Goal: Transaction & Acquisition: Purchase product/service

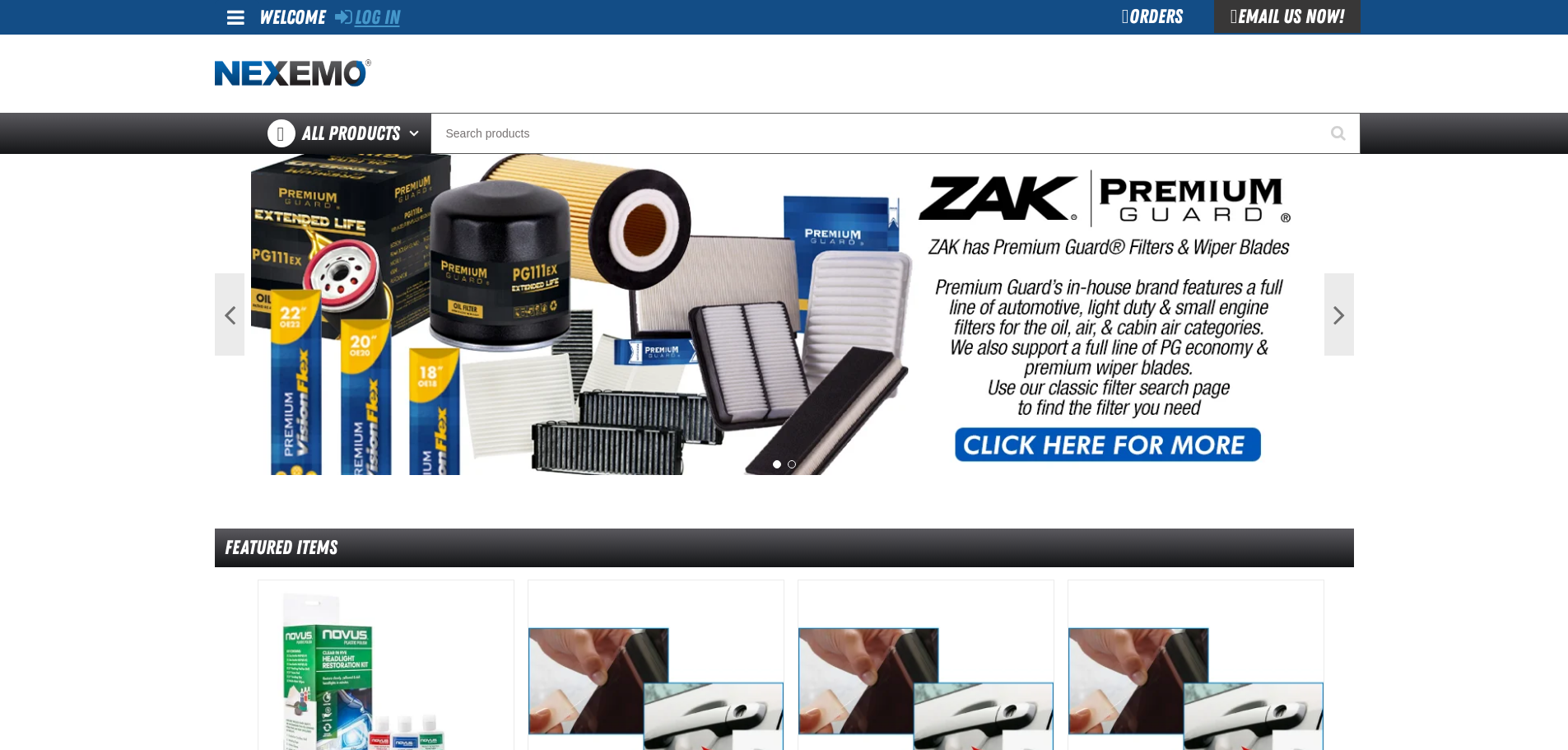
click at [379, 8] on link "Log In" at bounding box center [368, 18] width 65 height 23
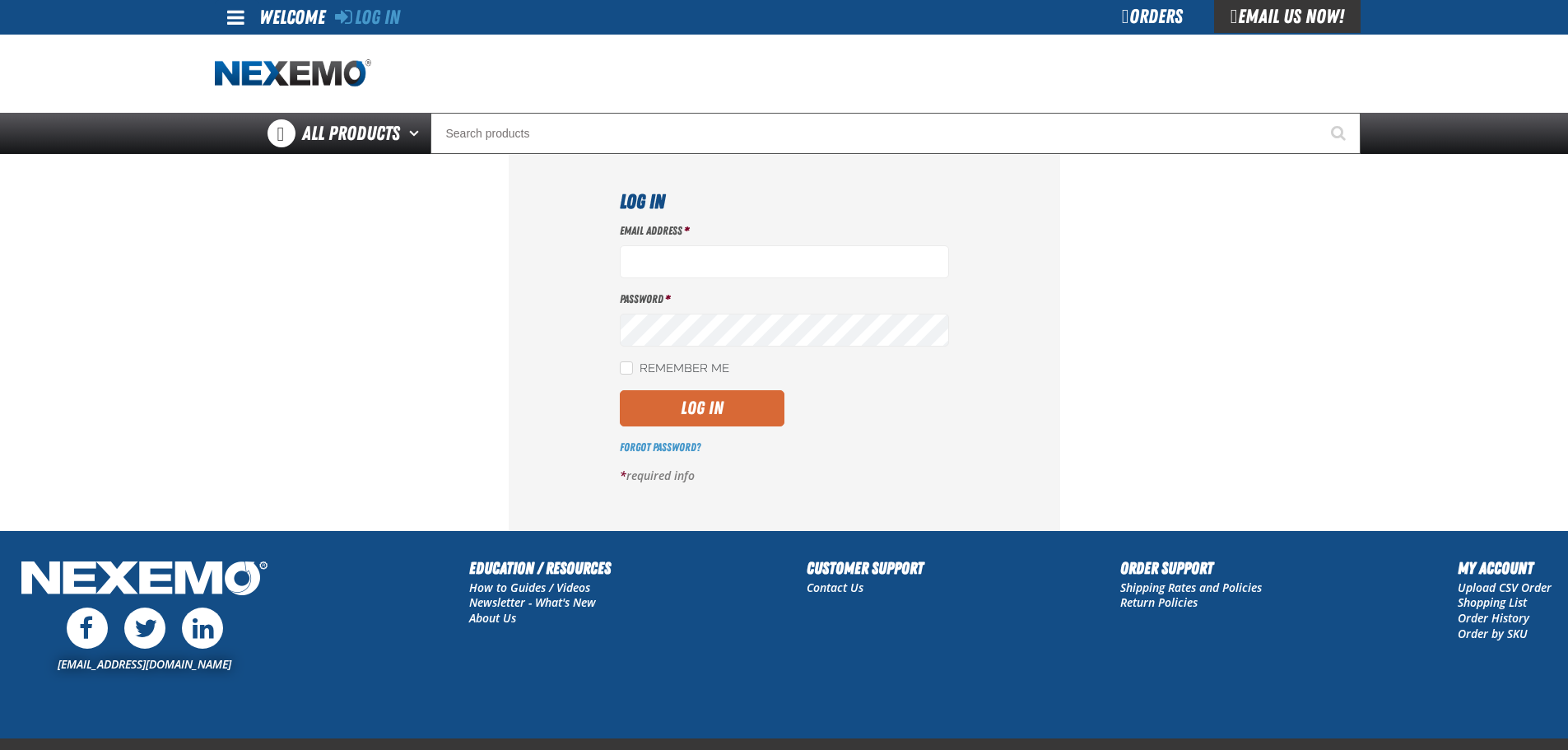
type input "[EMAIL_ADDRESS][DOMAIN_NAME]"
click at [696, 417] on button "Log In" at bounding box center [702, 408] width 164 height 36
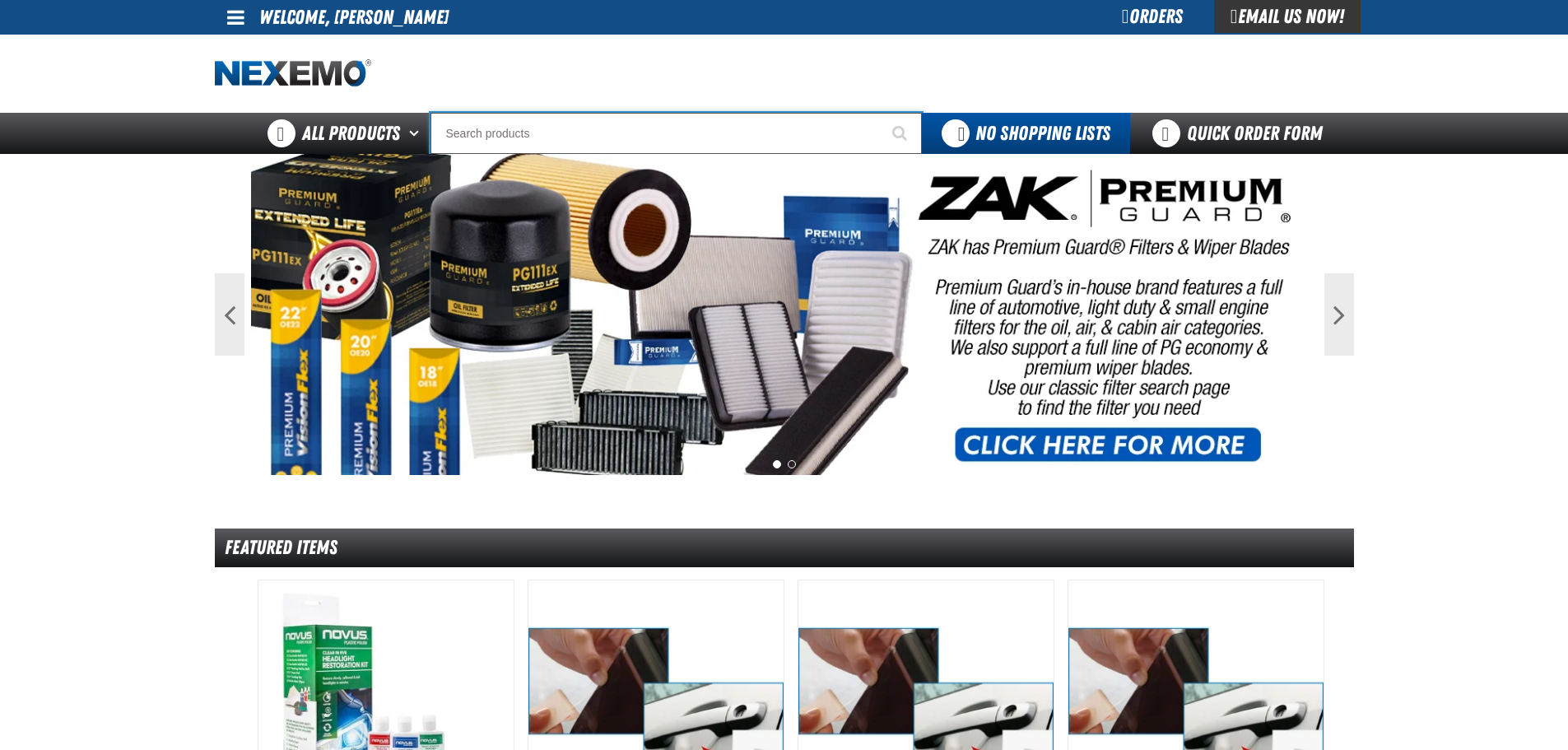
click at [646, 138] on input "Search" at bounding box center [676, 133] width 492 height 41
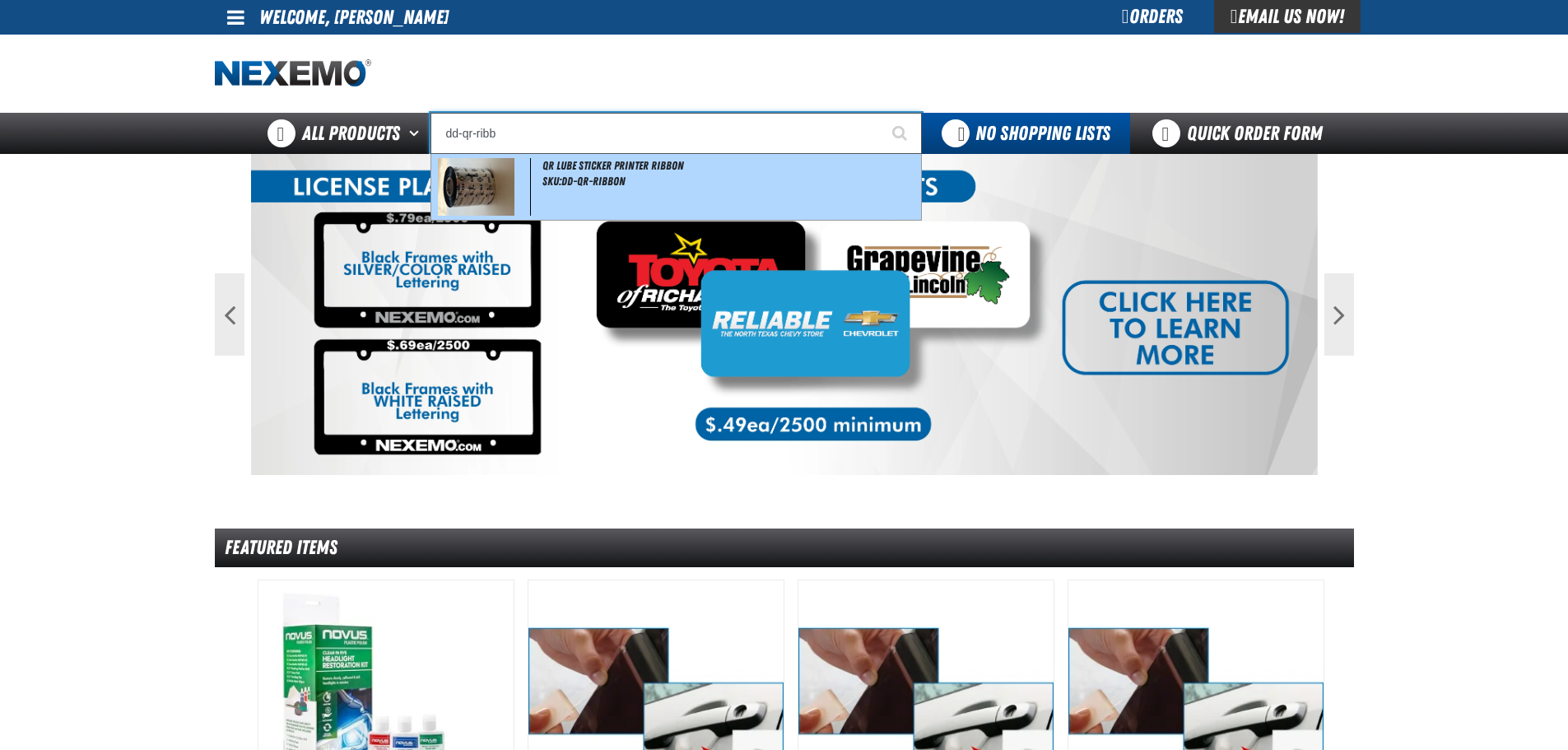
click at [609, 200] on div "QR Lube Sticker Printer Ribbon SKU:DD-QR-RIBBON" at bounding box center [676, 186] width 490 height 66
type input "QR Lube Sticker Printer Ribbon"
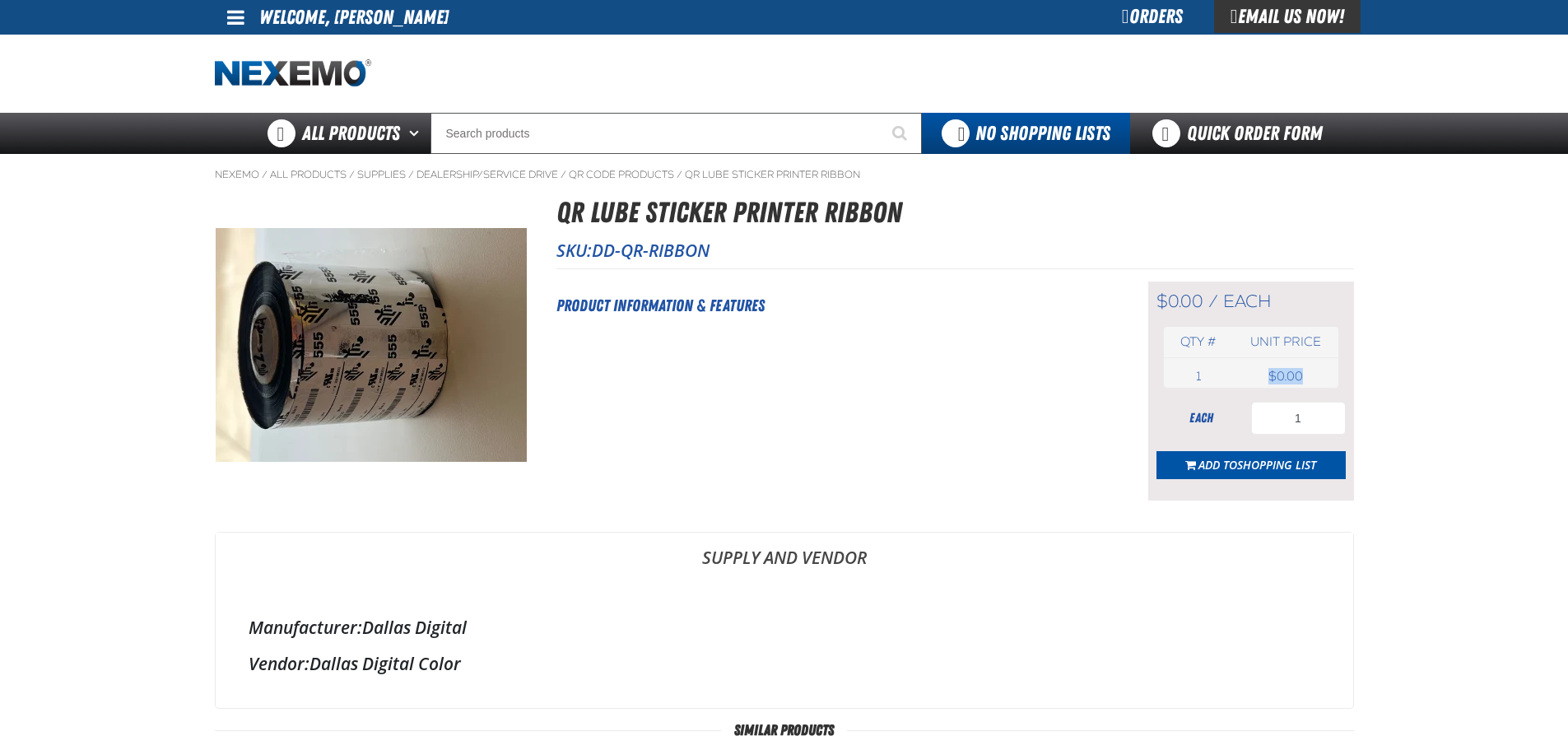
drag, startPoint x: 1260, startPoint y: 375, endPoint x: 1354, endPoint y: 375, distance: 94.0
click at [1332, 375] on td "USD 0.00 $0.00" at bounding box center [1285, 376] width 105 height 23
click at [1298, 377] on td "USD 0.00 $0.00" at bounding box center [1285, 376] width 105 height 23
drag, startPoint x: 1320, startPoint y: 377, endPoint x: 1098, endPoint y: 397, distance: 222.9
click at [1206, 374] on tr "1 each USD 0.00 $0.00" at bounding box center [1251, 376] width 174 height 23
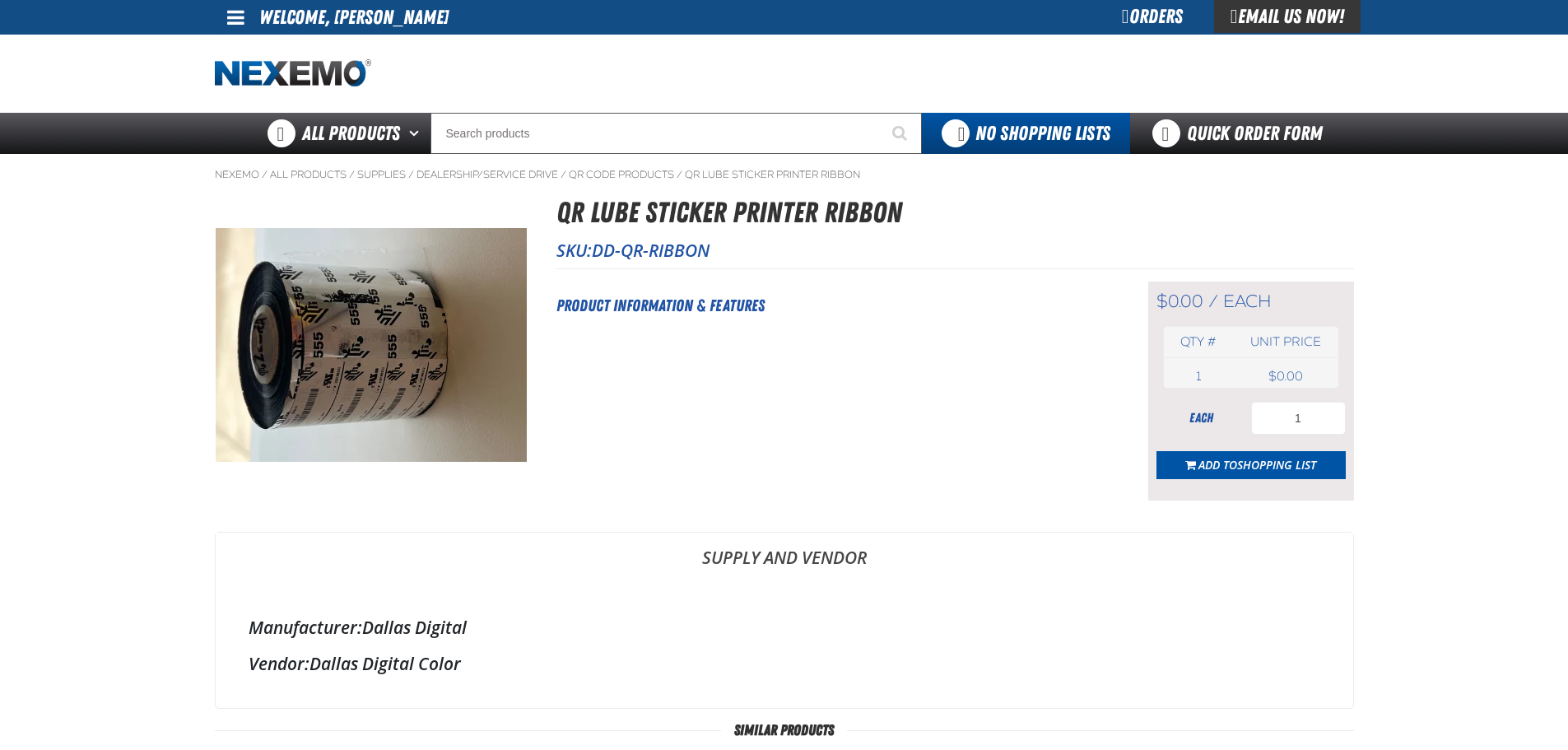
drag, startPoint x: 1452, startPoint y: 383, endPoint x: 1319, endPoint y: 492, distance: 172.0
click at [1451, 384] on main "Nexemo / All Products / Supplies /" at bounding box center [784, 678] width 1568 height 1048
click at [857, 337] on div "Short Description: Product Information & Features" at bounding box center [832, 390] width 551 height 219
click at [1001, 386] on div "Short Description: Product Information & Features" at bounding box center [832, 390] width 551 height 219
